Goal: Go to known website: Access a specific website the user already knows

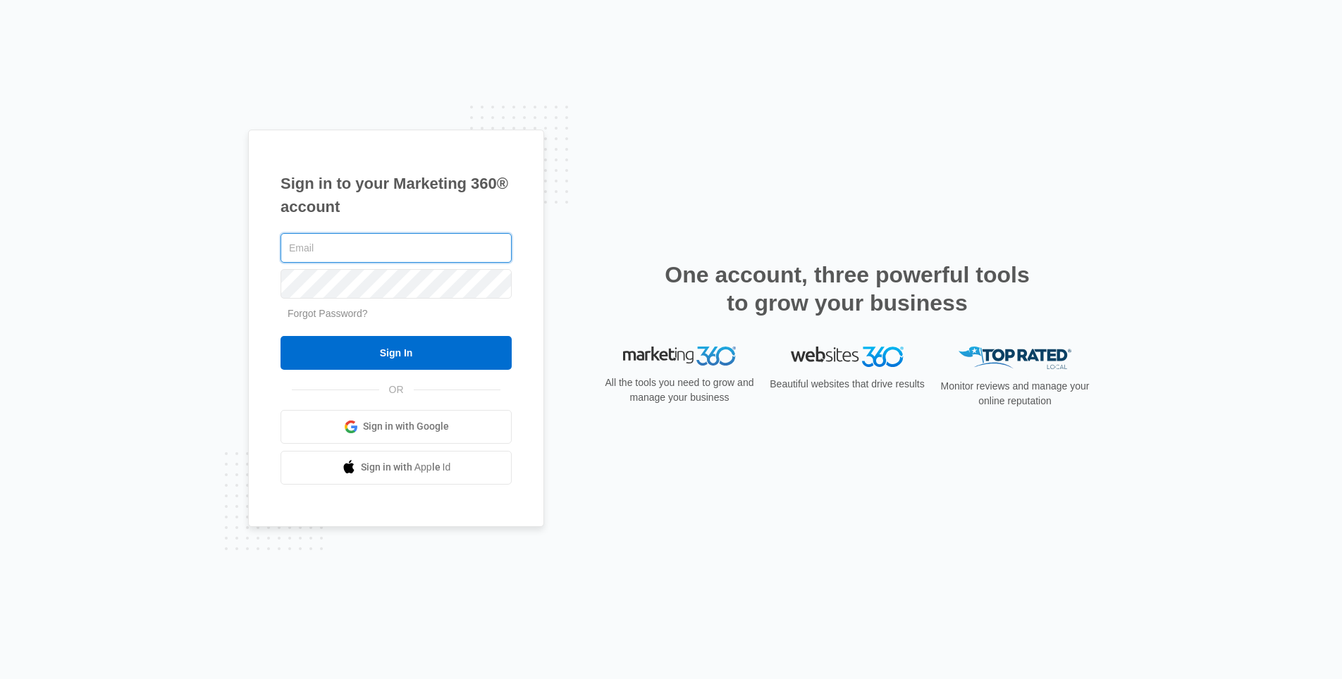
type input "alissa.fehr@madwire.com"
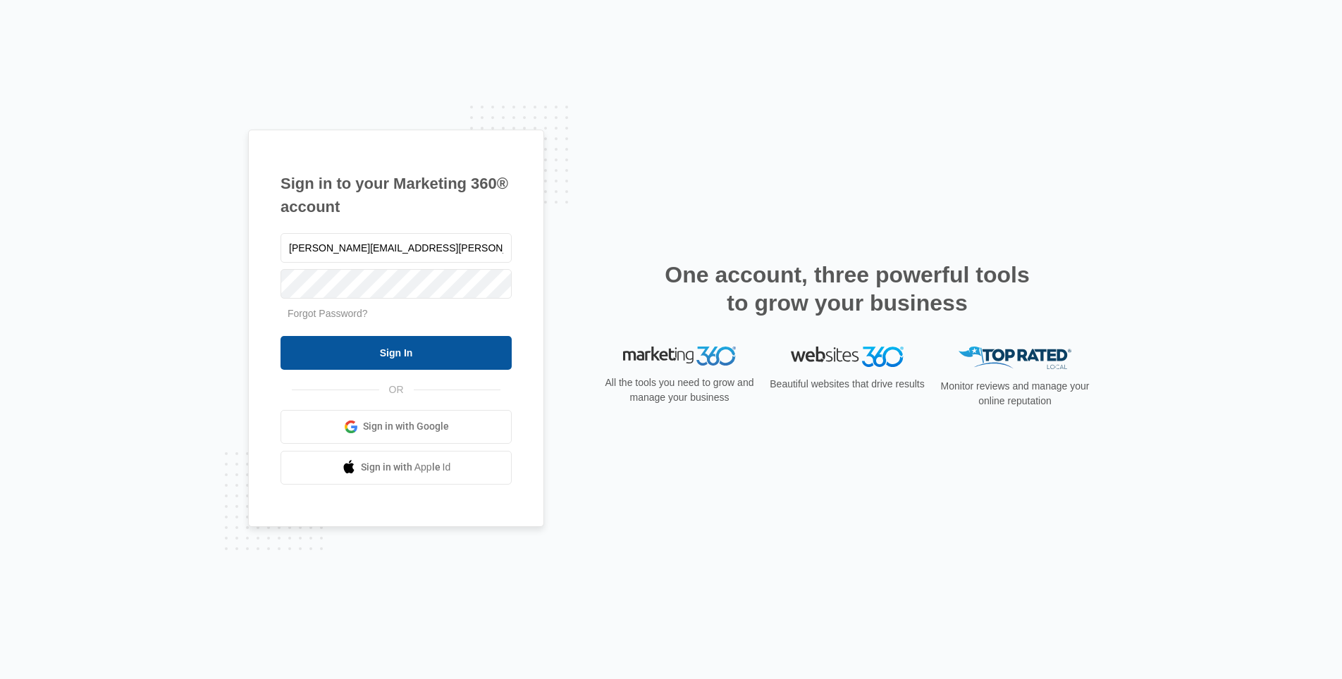
click at [390, 356] on input "Sign In" at bounding box center [395, 353] width 231 height 34
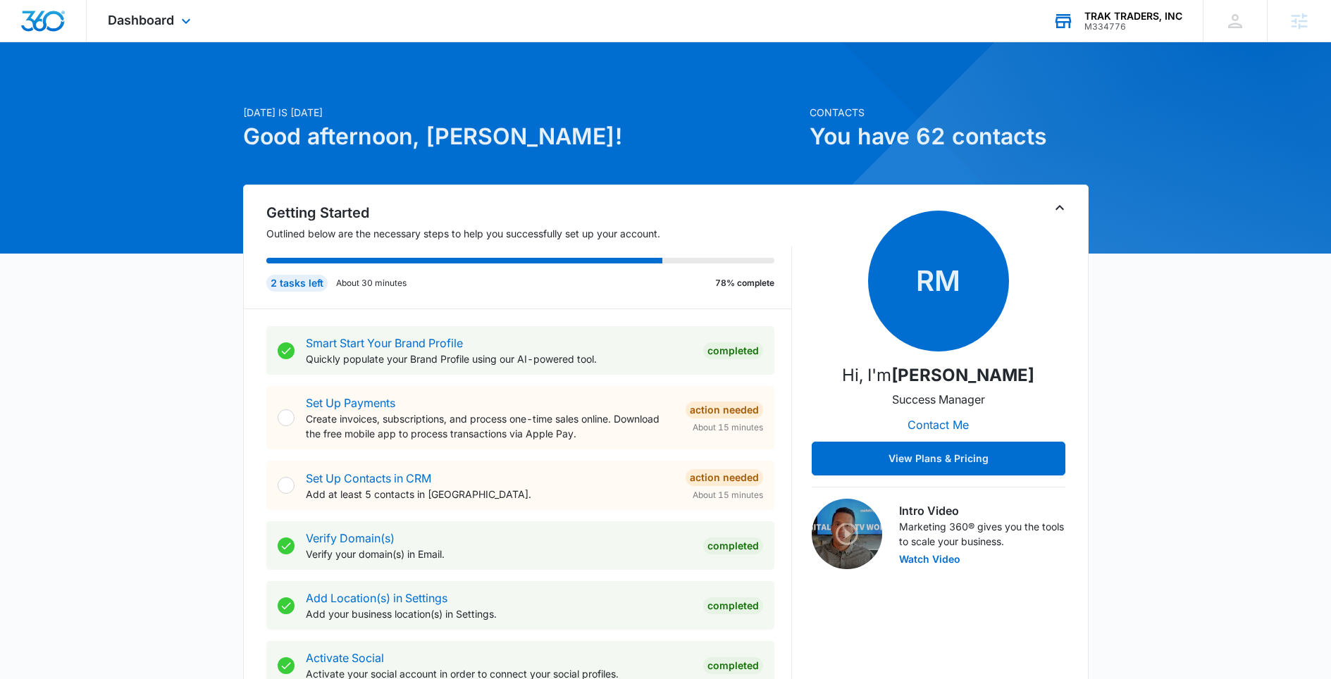
click at [1137, 30] on div "M334776" at bounding box center [1133, 27] width 98 height 10
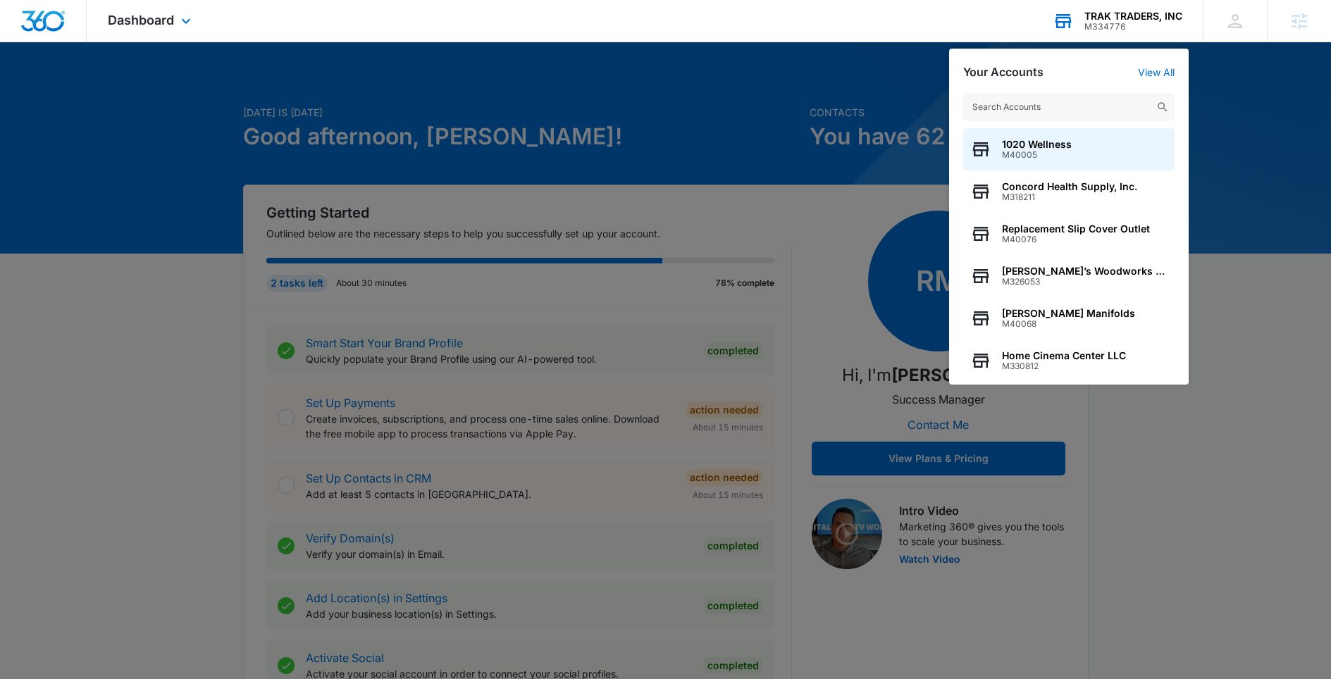
click at [1010, 104] on input "text" at bounding box center [1068, 107] width 211 height 28
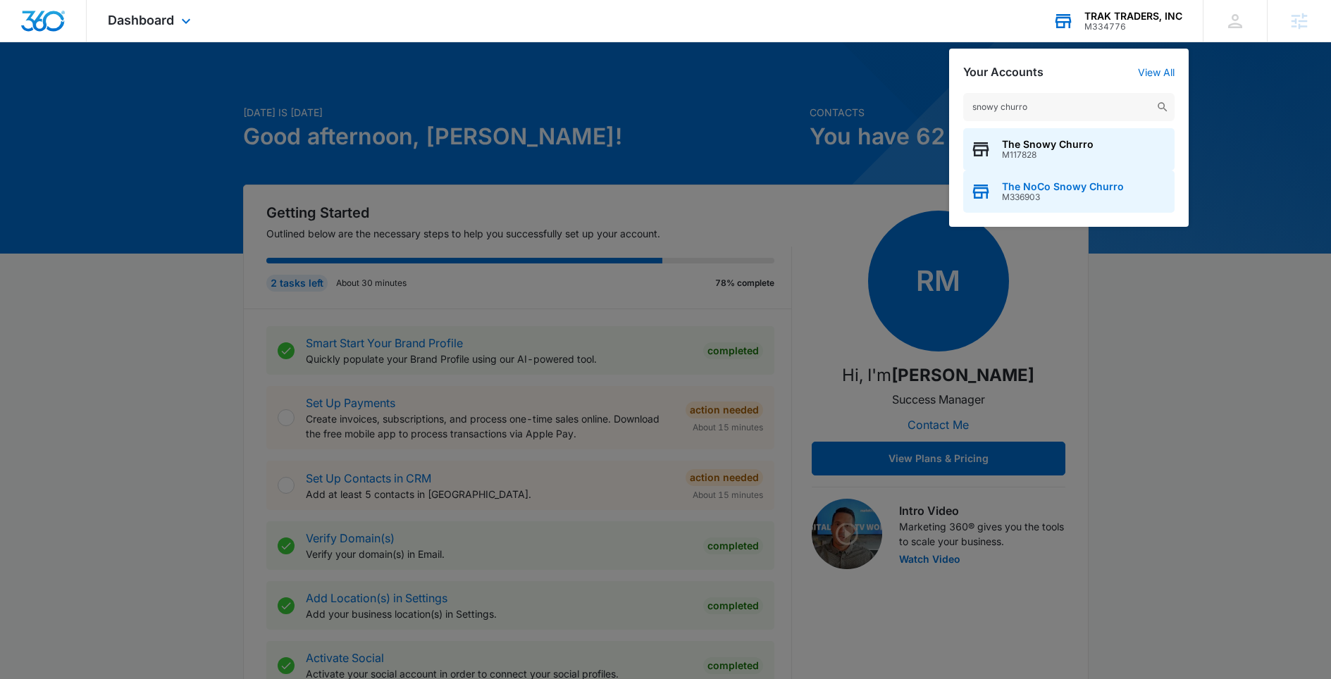
type input "snowy churro"
click at [1018, 196] on span "M336903" at bounding box center [1063, 197] width 122 height 10
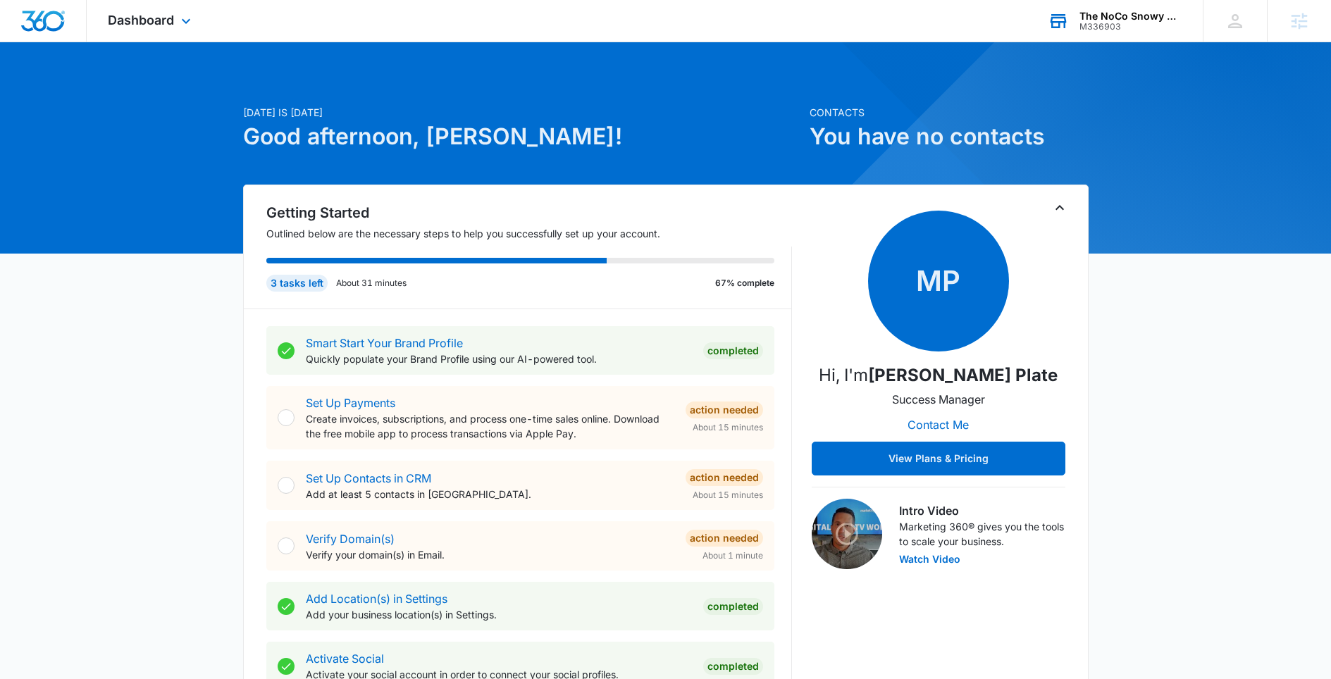
click at [175, 23] on div "Dashboard Apps Reputation Websites Forms CRM Email Social Content Ads Intellige…" at bounding box center [151, 21] width 129 height 42
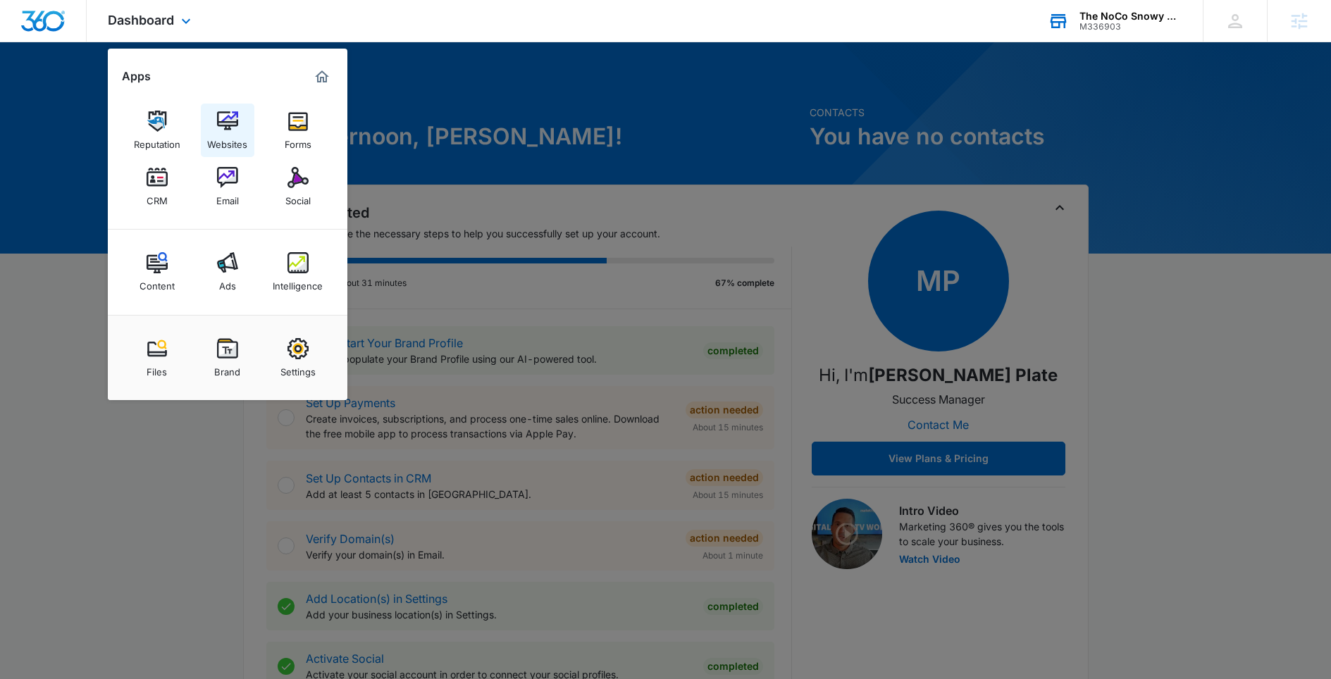
click at [237, 147] on div "Websites" at bounding box center [227, 141] width 40 height 18
